Goal: Task Accomplishment & Management: Complete application form

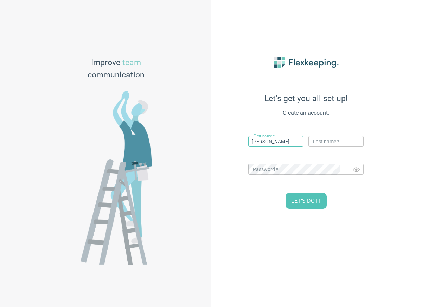
type input "[PERSON_NAME]"
type input "Automation1"
click at [306, 201] on span "LET’S DO IT" at bounding box center [306, 201] width 30 height 8
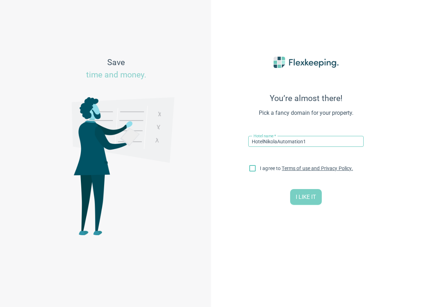
type input "HotelNikolaAutomation1"
click at [253, 168] on input "I agree to Terms of use and Privacy Policy." at bounding box center [252, 169] width 15 height 15
checkbox input "true"
click at [306, 197] on span "I LIKE IT" at bounding box center [306, 197] width 20 height 8
